Goal: Transaction & Acquisition: Purchase product/service

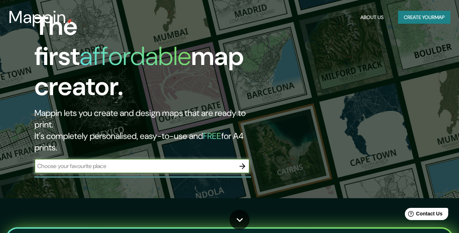
click at [223, 162] on input "text" at bounding box center [134, 166] width 201 height 8
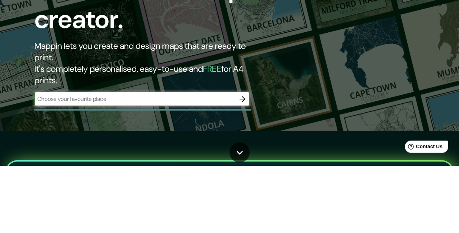
scroll to position [35, 0]
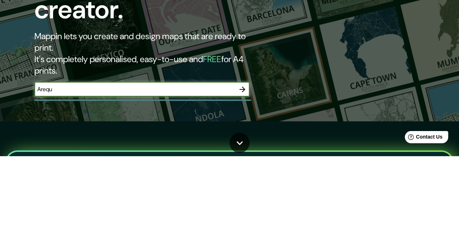
type input "[GEOGRAPHIC_DATA]"
click at [242, 163] on icon "button" at bounding box center [243, 166] width 6 height 6
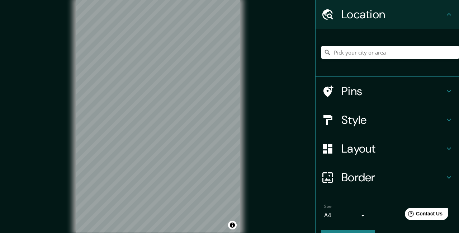
scroll to position [27, 0]
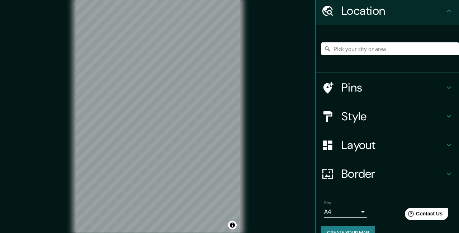
click at [382, 119] on h4 "Style" at bounding box center [393, 116] width 103 height 14
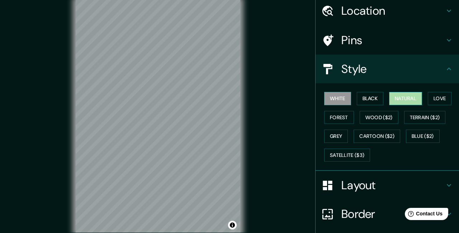
click at [414, 103] on button "Natural" at bounding box center [405, 98] width 33 height 13
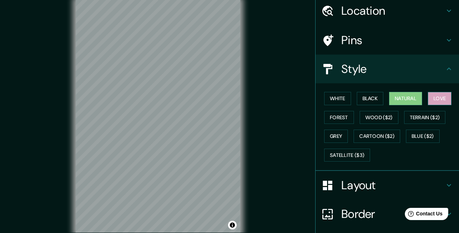
click at [438, 103] on button "Love" at bounding box center [440, 98] width 24 height 13
click at [344, 121] on button "Forest" at bounding box center [339, 117] width 30 height 13
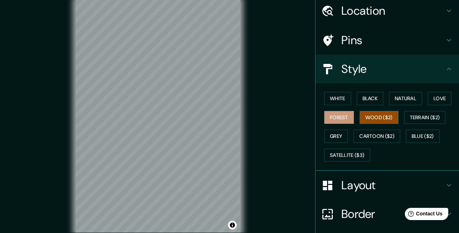
click at [389, 119] on button "Wood ($2)" at bounding box center [379, 117] width 39 height 13
click at [420, 121] on button "Terrain ($2)" at bounding box center [425, 117] width 42 height 13
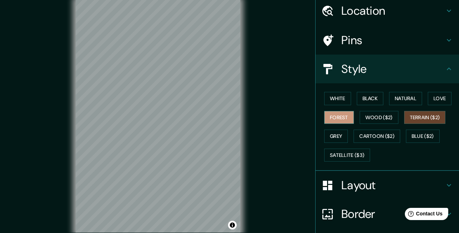
click at [347, 113] on button "Forest" at bounding box center [339, 117] width 30 height 13
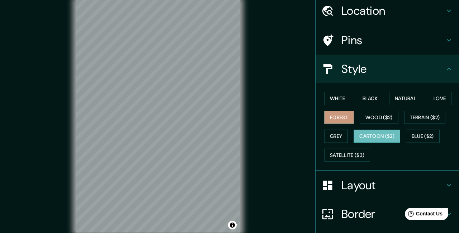
click at [397, 139] on button "Cartoon ($2)" at bounding box center [377, 136] width 47 height 13
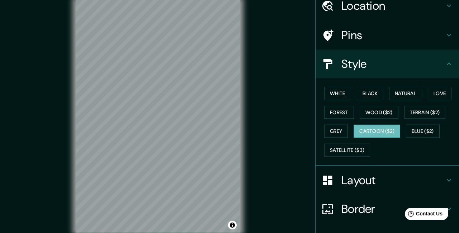
scroll to position [31, 0]
click at [339, 98] on button "White" at bounding box center [337, 93] width 27 height 13
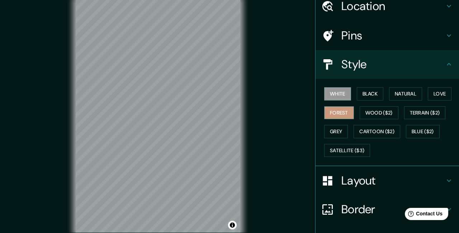
click at [341, 118] on button "Forest" at bounding box center [339, 112] width 30 height 13
click at [374, 95] on button "Black" at bounding box center [370, 93] width 27 height 13
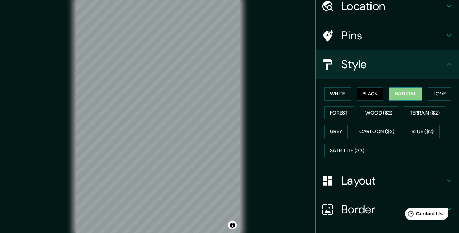
click at [395, 98] on button "Natural" at bounding box center [405, 93] width 33 height 13
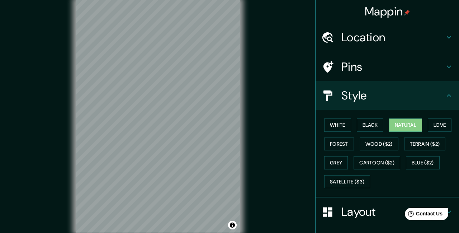
click at [400, 40] on h4 "Location" at bounding box center [393, 37] width 103 height 14
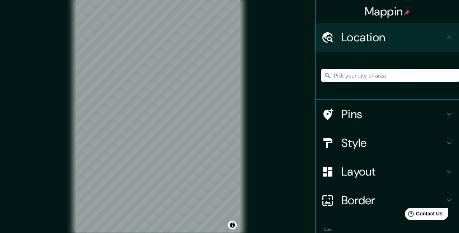
click at [375, 76] on input "Pick your city or area" at bounding box center [390, 75] width 138 height 13
type input "C"
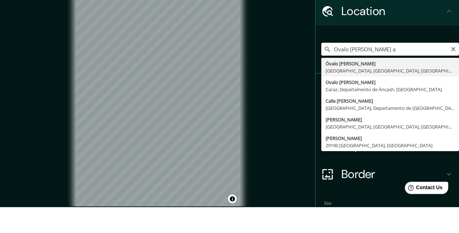
type input "[PERSON_NAME], [GEOGRAPHIC_DATA], [GEOGRAPHIC_DATA], [GEOGRAPHIC_DATA]"
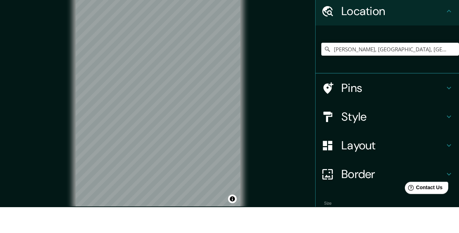
click at [257, 94] on div "Mappin Location [GEOGRAPHIC_DATA][PERSON_NAME], [GEOGRAPHIC_DATA], [GEOGRAPHIC_…" at bounding box center [229, 122] width 459 height 244
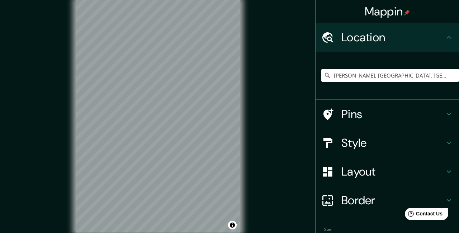
click at [357, 147] on h4 "Style" at bounding box center [393, 143] width 103 height 14
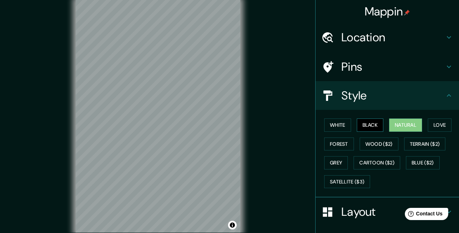
click at [368, 131] on button "Black" at bounding box center [370, 124] width 27 height 13
click at [338, 130] on button "White" at bounding box center [337, 124] width 27 height 13
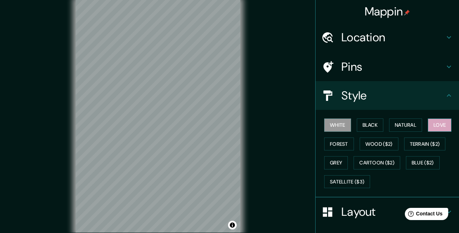
click at [436, 126] on button "Love" at bounding box center [440, 124] width 24 height 13
click at [344, 149] on button "Forest" at bounding box center [339, 143] width 30 height 13
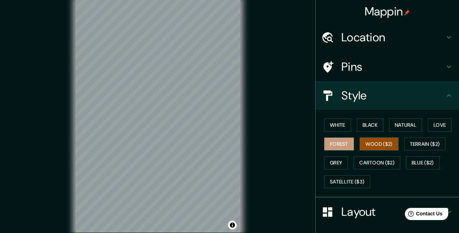
click at [376, 147] on button "Wood ($2)" at bounding box center [379, 143] width 39 height 13
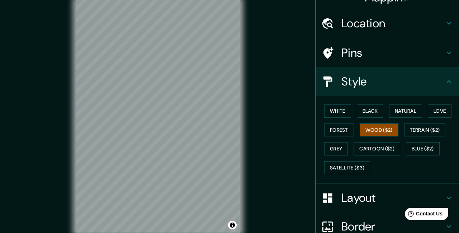
scroll to position [17, 0]
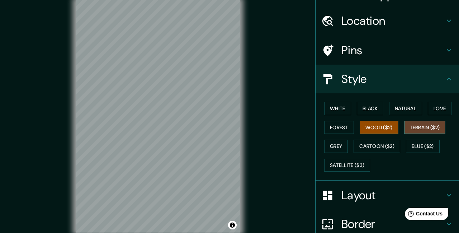
click at [420, 131] on button "Terrain ($2)" at bounding box center [425, 127] width 42 height 13
click at [342, 148] on button "Grey" at bounding box center [336, 146] width 24 height 13
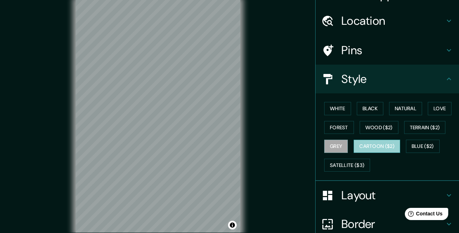
click at [386, 146] on button "Cartoon ($2)" at bounding box center [377, 146] width 47 height 13
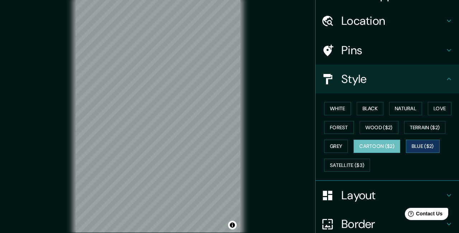
click at [419, 150] on button "Blue ($2)" at bounding box center [423, 146] width 34 height 13
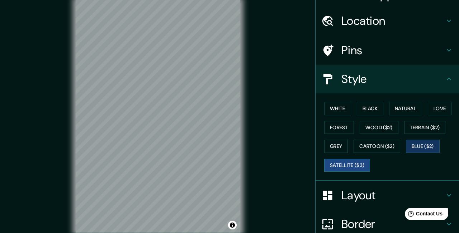
click at [352, 166] on button "Satellite ($3)" at bounding box center [347, 165] width 46 height 13
click at [337, 105] on button "White" at bounding box center [337, 108] width 27 height 13
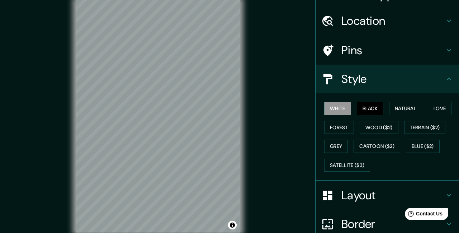
click at [366, 114] on button "Black" at bounding box center [370, 108] width 27 height 13
click at [405, 109] on button "Natural" at bounding box center [405, 108] width 33 height 13
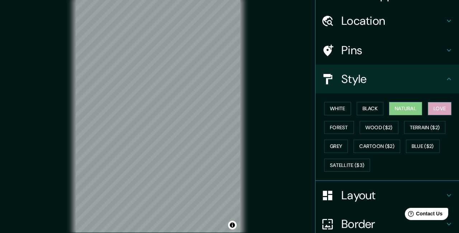
click at [447, 103] on button "Love" at bounding box center [440, 108] width 24 height 13
click at [256, 141] on div "Mappin Location [GEOGRAPHIC_DATA][PERSON_NAME], [GEOGRAPHIC_DATA], [GEOGRAPHIC_…" at bounding box center [229, 122] width 459 height 244
click at [338, 132] on button "Forest" at bounding box center [339, 127] width 30 height 13
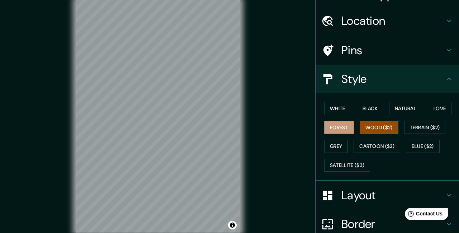
click at [382, 130] on button "Wood ($2)" at bounding box center [379, 127] width 39 height 13
click at [347, 140] on button "Grey" at bounding box center [336, 146] width 24 height 13
click at [341, 142] on button "Grey" at bounding box center [336, 146] width 24 height 13
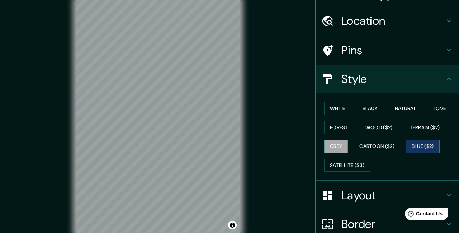
click at [420, 148] on button "Blue ($2)" at bounding box center [423, 146] width 34 height 13
